Goal: Task Accomplishment & Management: Manage account settings

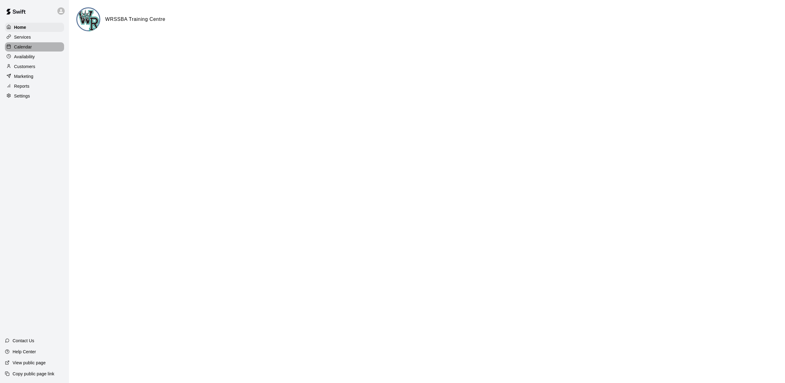
click at [34, 46] on div "Calendar" at bounding box center [34, 46] width 59 height 9
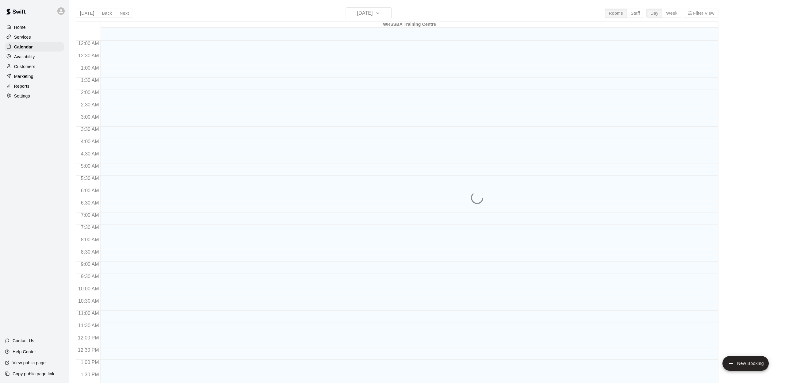
scroll to position [221, 0]
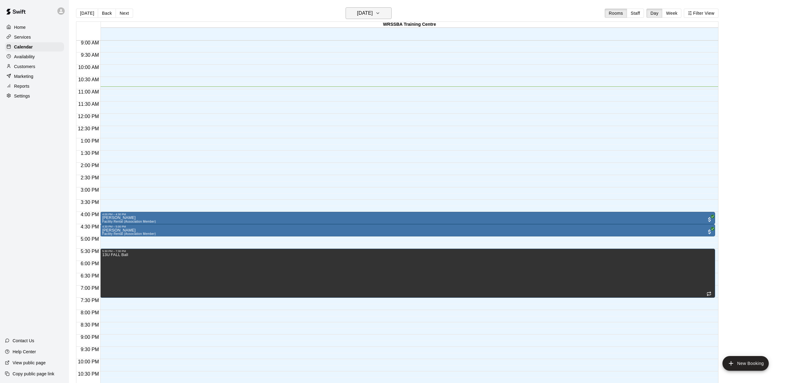
click at [357, 12] on h6 "[DATE]" at bounding box center [365, 13] width 16 height 9
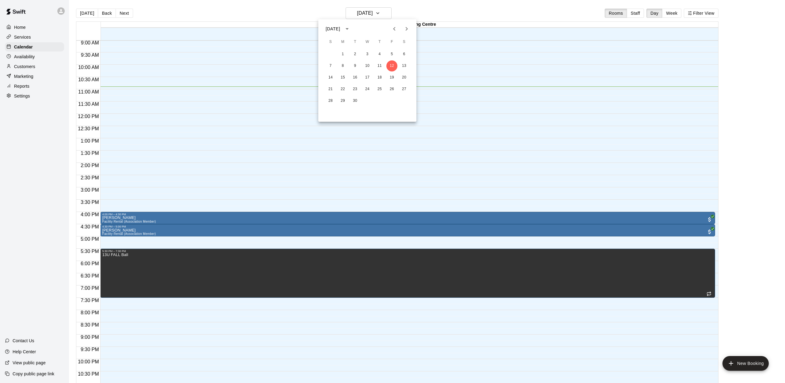
click at [395, 29] on icon "Previous month" at bounding box center [394, 28] width 7 height 7
click at [394, 29] on icon "Previous month" at bounding box center [394, 28] width 7 height 7
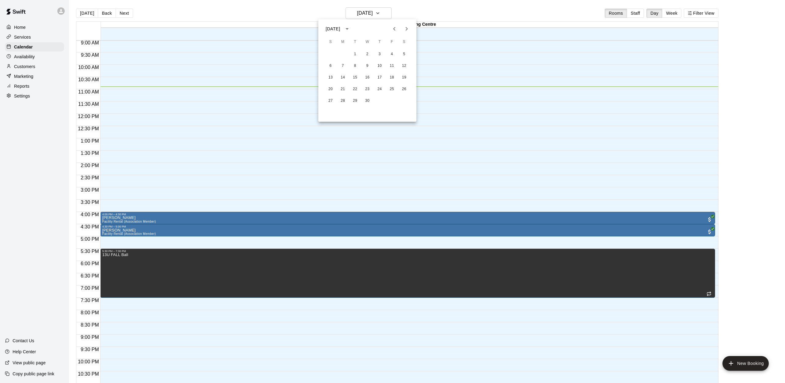
click at [394, 29] on icon "Previous month" at bounding box center [394, 28] width 7 height 7
click at [394, 29] on icon "Previous month" at bounding box center [394, 29] width 2 height 4
drag, startPoint x: 331, startPoint y: 67, endPoint x: 333, endPoint y: 69, distance: 3.7
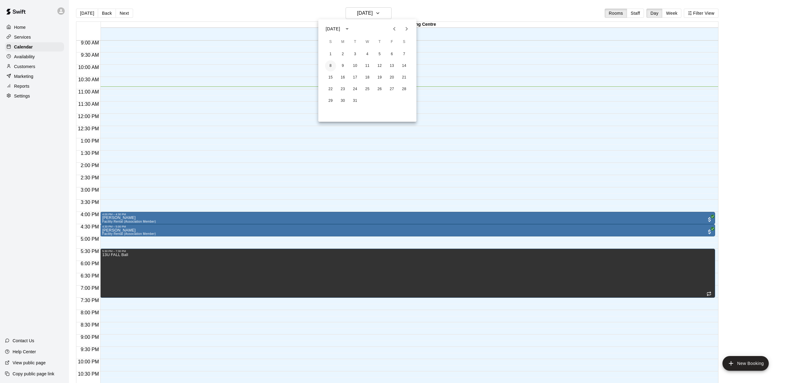
click at [331, 67] on button "8" at bounding box center [330, 65] width 11 height 11
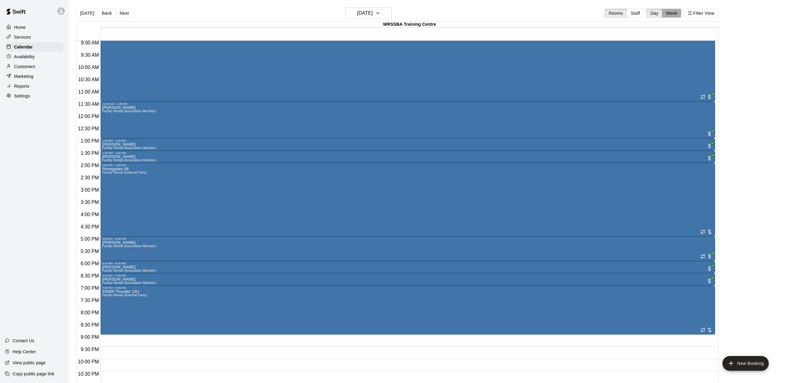
click at [673, 13] on button "Week" at bounding box center [671, 13] width 19 height 9
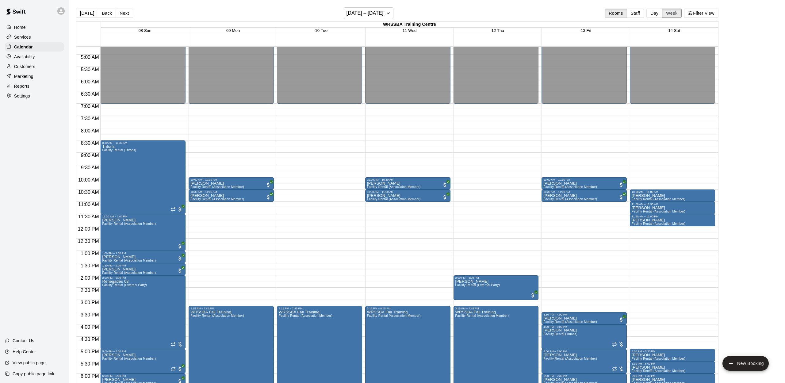
scroll to position [111, 0]
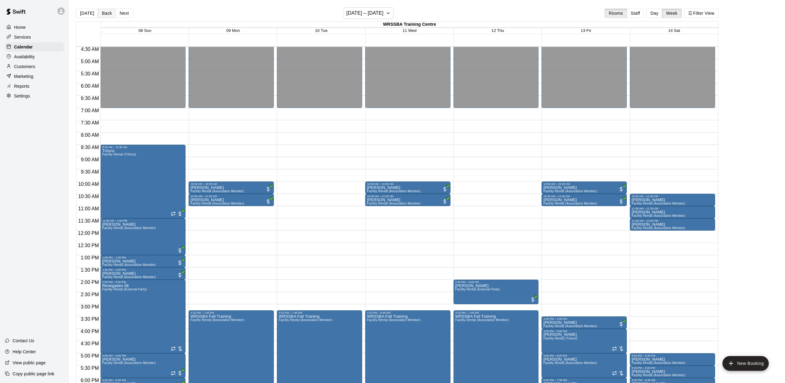
click at [109, 11] on button "Back" at bounding box center [107, 13] width 18 height 9
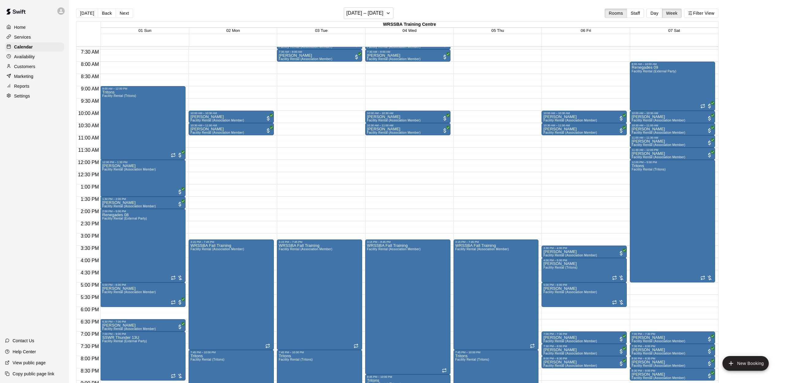
scroll to position [181, 0]
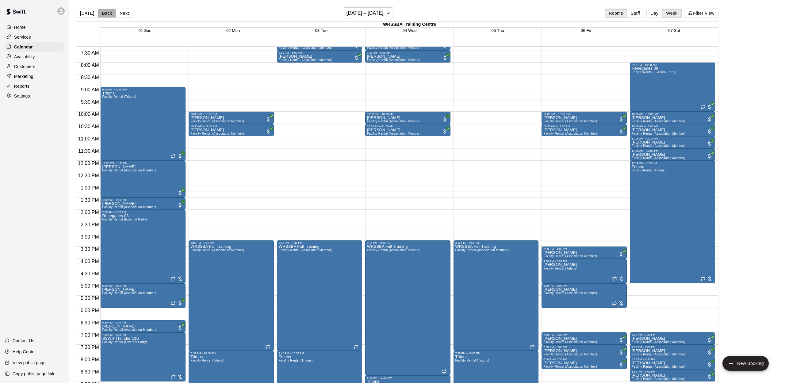
click at [104, 11] on button "Back" at bounding box center [107, 13] width 18 height 9
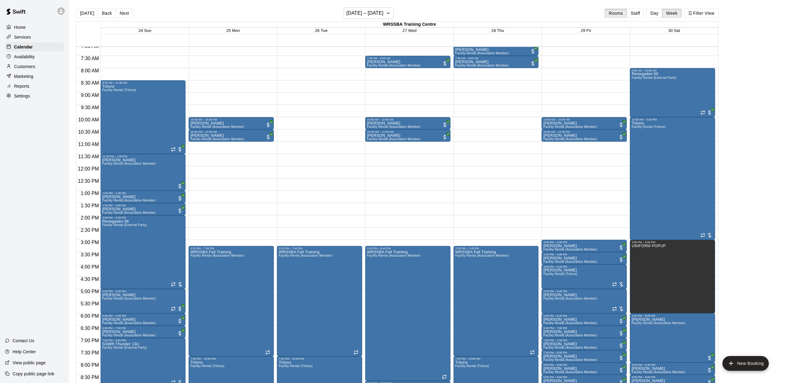
scroll to position [173, 0]
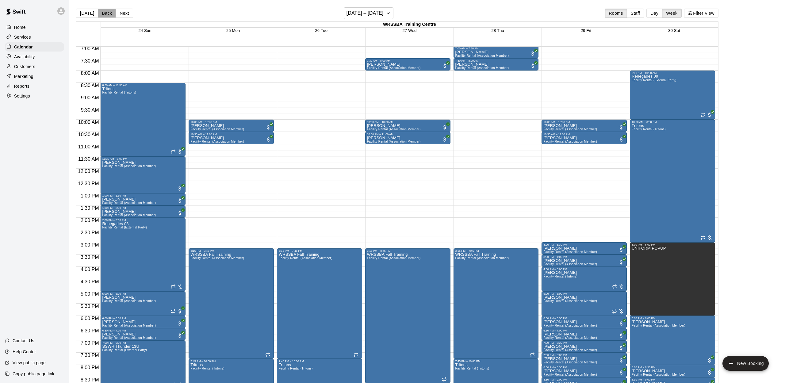
click at [109, 13] on button "Back" at bounding box center [107, 13] width 18 height 9
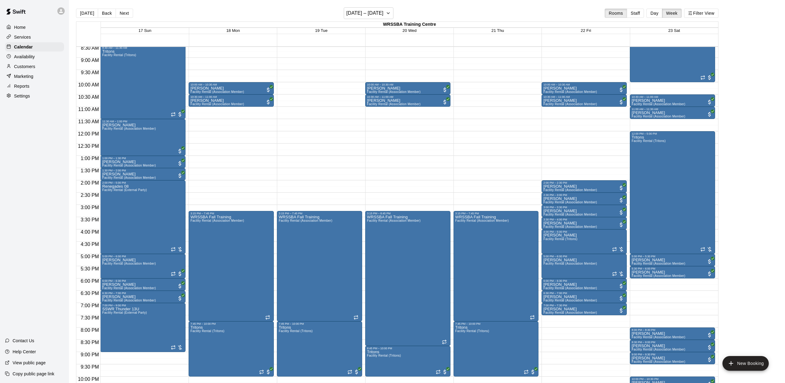
scroll to position [211, 0]
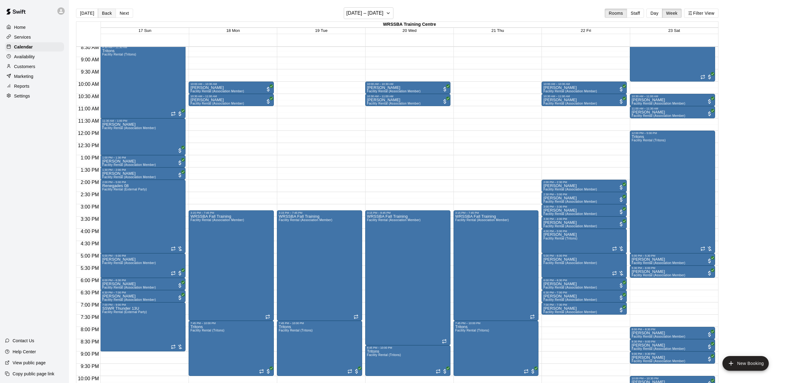
click at [105, 13] on button "Back" at bounding box center [107, 13] width 18 height 9
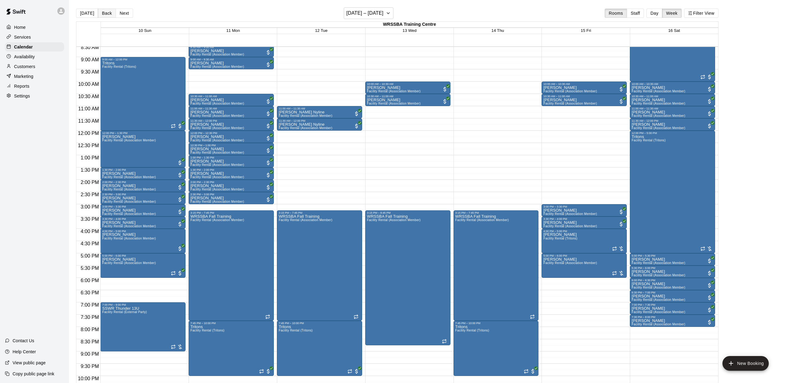
click at [110, 13] on button "Back" at bounding box center [107, 13] width 18 height 9
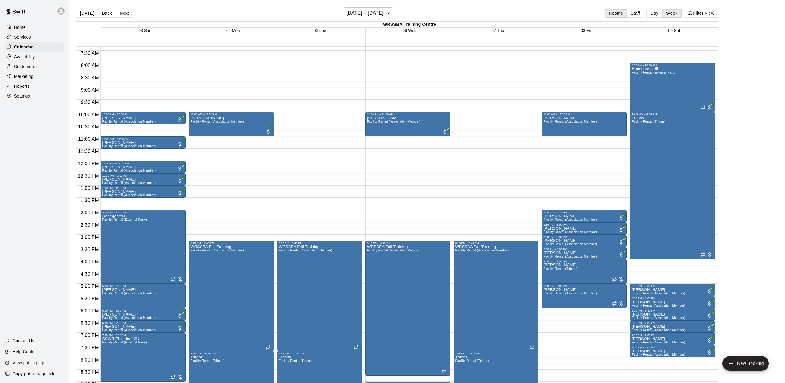
scroll to position [181, 0]
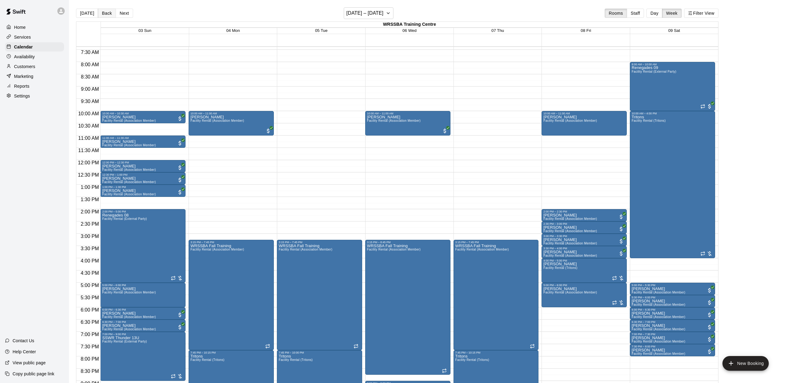
click at [105, 15] on button "Back" at bounding box center [107, 13] width 18 height 9
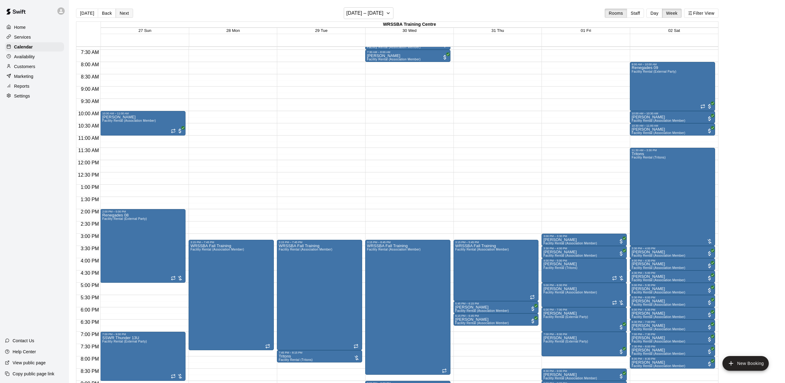
click at [124, 14] on button "Next" at bounding box center [124, 13] width 17 height 9
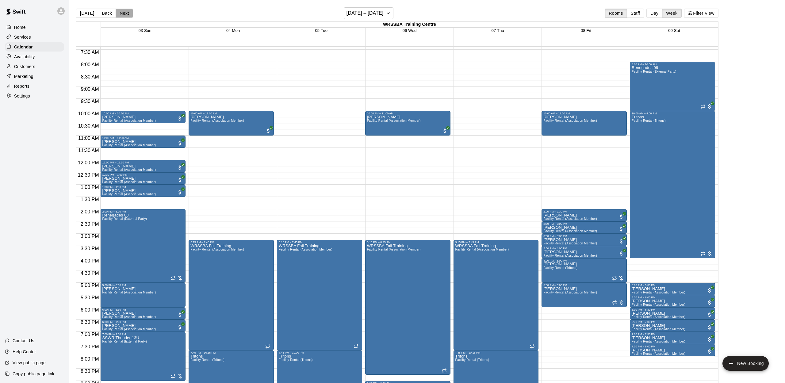
click at [124, 14] on button "Next" at bounding box center [124, 13] width 17 height 9
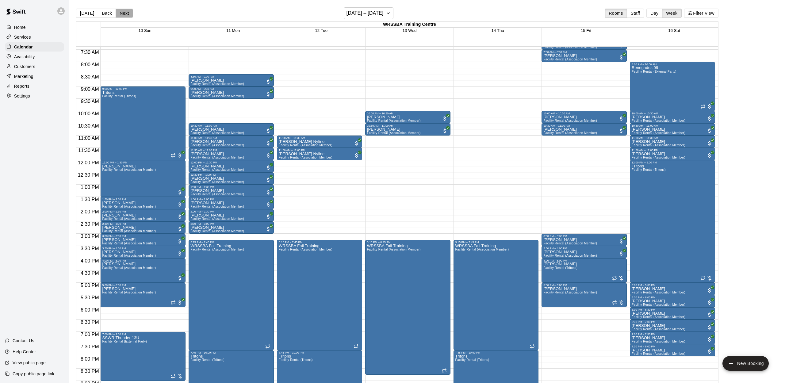
click at [124, 14] on button "Next" at bounding box center [124, 13] width 17 height 9
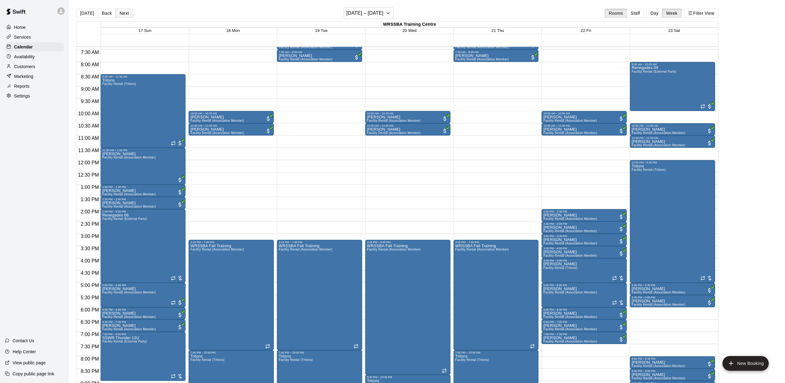
click at [124, 14] on button "Next" at bounding box center [124, 13] width 17 height 9
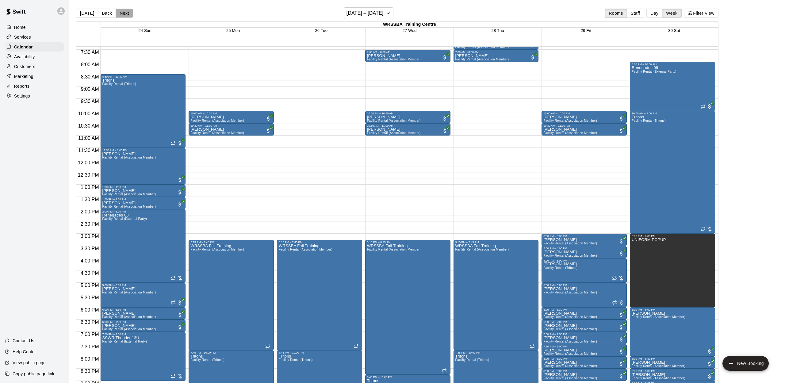
click at [124, 14] on button "Next" at bounding box center [124, 13] width 17 height 9
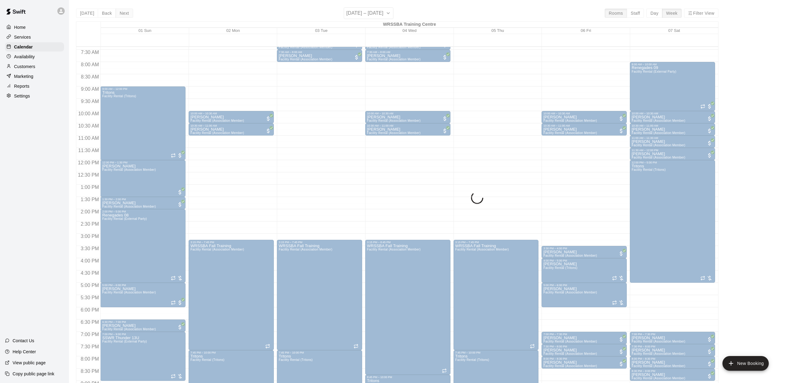
click at [124, 14] on div "[DATE] Back Next [DATE] – [DATE] Rooms Staff Day Week Filter View [GEOGRAPHIC_D…" at bounding box center [397, 198] width 642 height 383
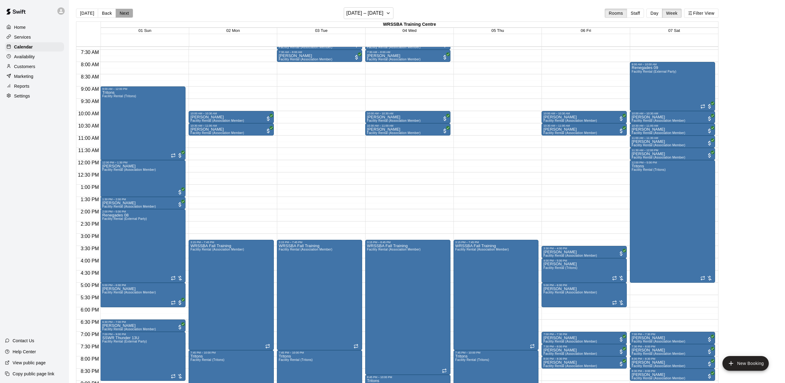
click at [124, 14] on button "Next" at bounding box center [124, 13] width 17 height 9
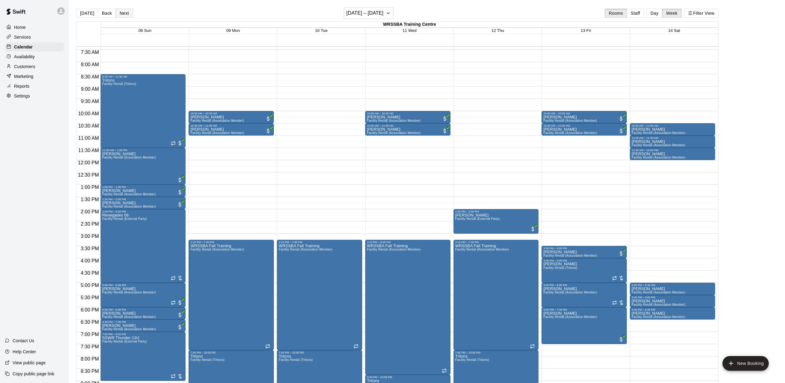
click at [124, 14] on button "Next" at bounding box center [124, 13] width 17 height 9
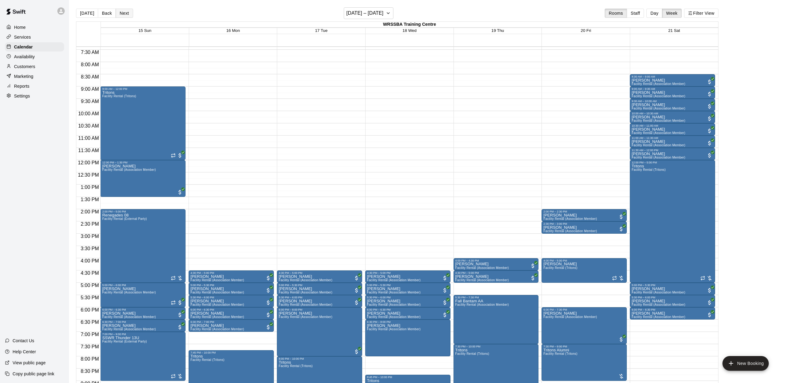
click at [124, 14] on button "Next" at bounding box center [124, 13] width 17 height 9
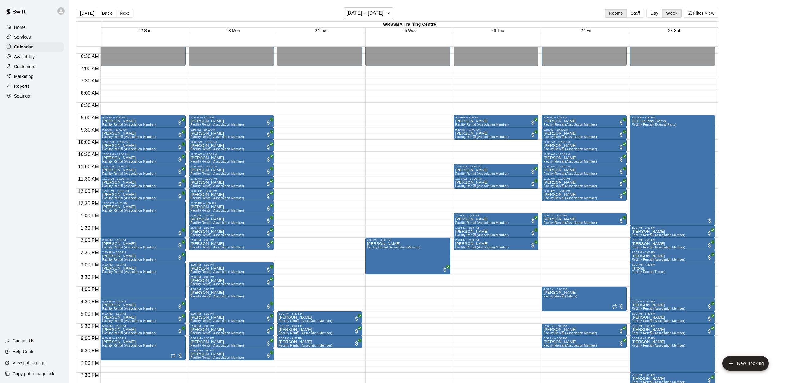
scroll to position [111, 0]
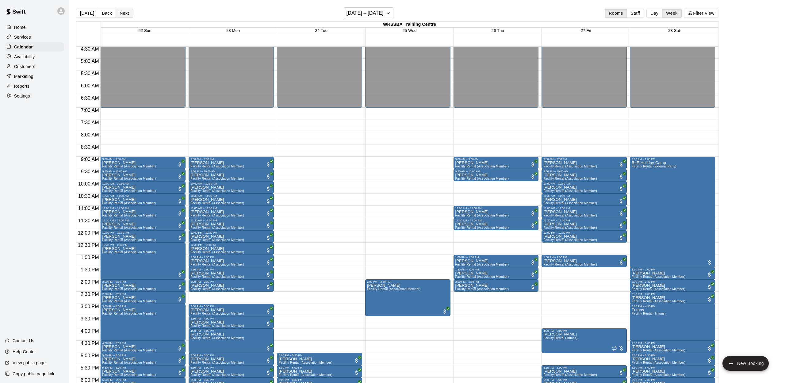
click at [124, 11] on button "Next" at bounding box center [124, 13] width 17 height 9
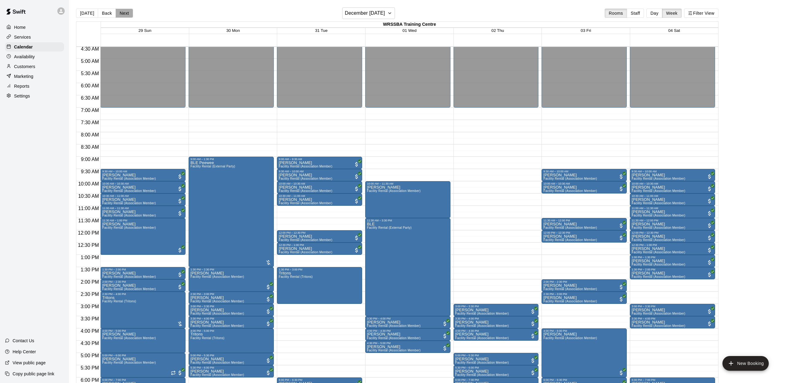
click at [124, 11] on button "Next" at bounding box center [124, 13] width 17 height 9
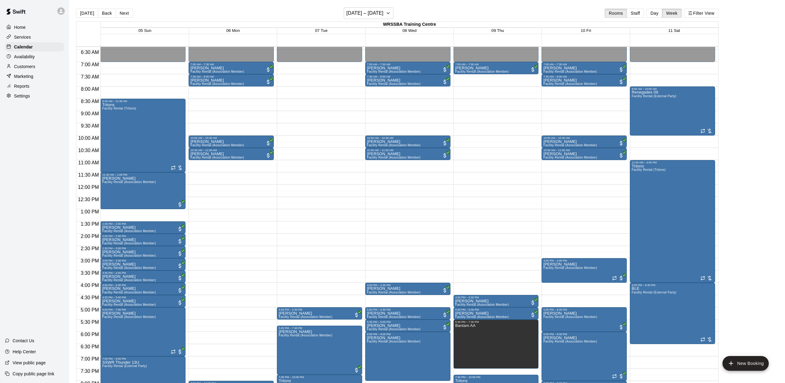
scroll to position [167, 0]
